Goal: Transaction & Acquisition: Download file/media

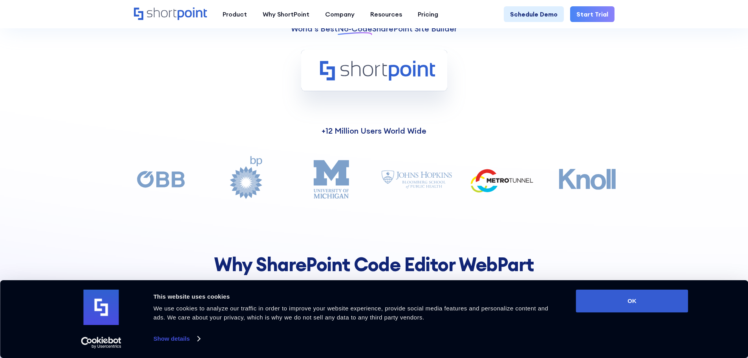
scroll to position [786, 0]
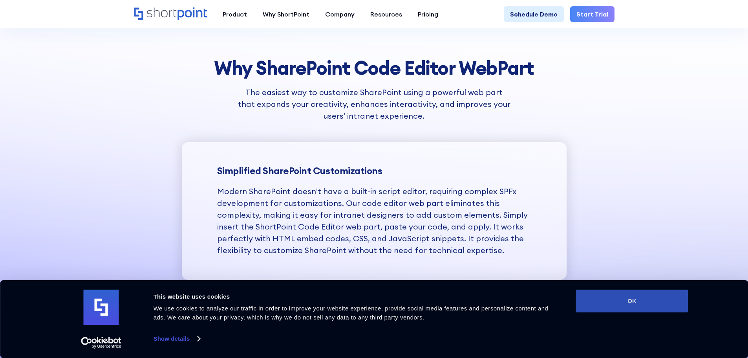
click at [619, 295] on button "OK" at bounding box center [632, 301] width 112 height 23
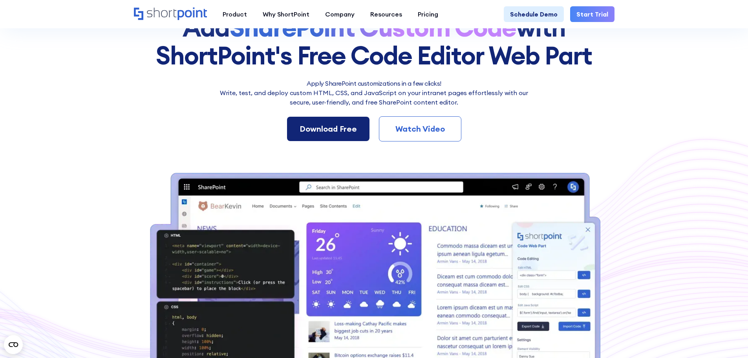
scroll to position [0, 0]
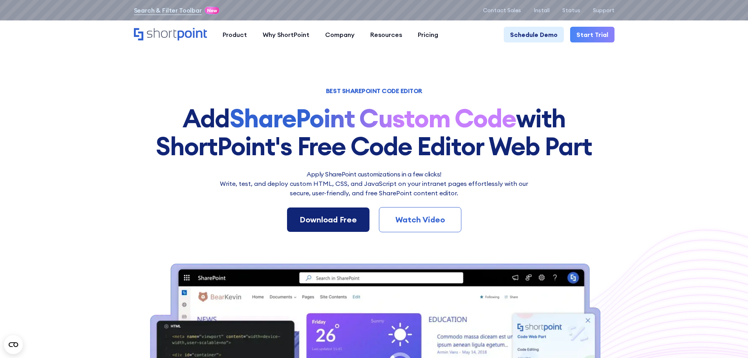
click at [330, 211] on link "Download Free" at bounding box center [328, 219] width 82 height 24
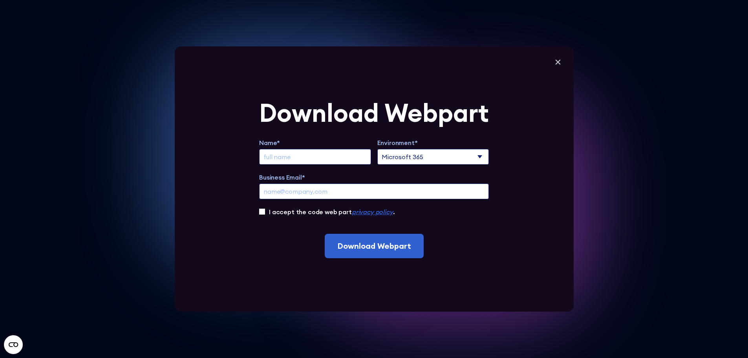
click at [290, 152] on input "Extend Trial" at bounding box center [315, 157] width 112 height 16
type input "[PERSON_NAME]"
click at [301, 192] on input "Business Email*" at bounding box center [374, 191] width 230 height 16
type input "[PERSON_NAME][EMAIL_ADDRESS][DOMAIN_NAME]"
click at [284, 211] on label "I accept the code web part privacy policy ." at bounding box center [332, 211] width 126 height 9
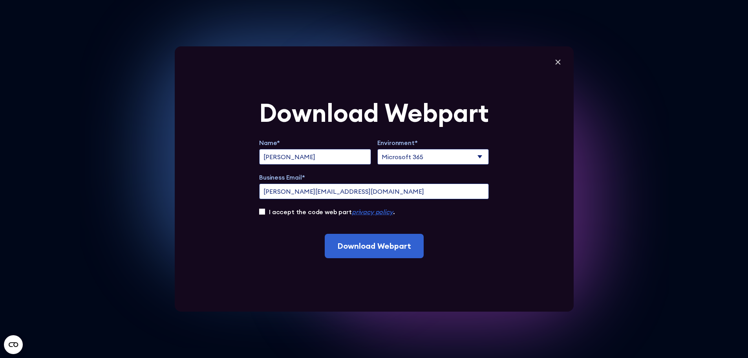
click at [265, 211] on input "I accept the code web part privacy policy ." at bounding box center [262, 212] width 6 height 6
checkbox input "true"
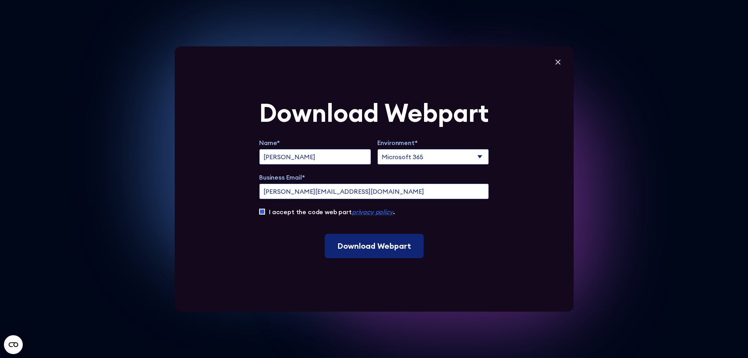
click at [370, 249] on input "Download Webpart" at bounding box center [374, 246] width 99 height 24
